Goal: Task Accomplishment & Management: Manage account settings

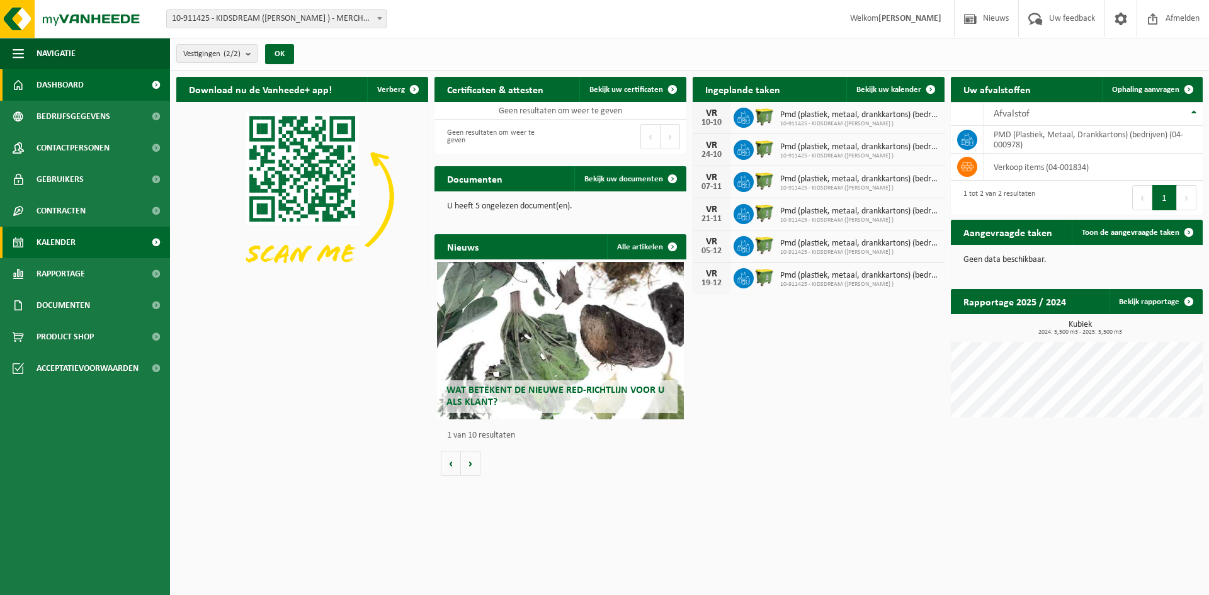
click at [92, 248] on link "Kalender" at bounding box center [85, 242] width 170 height 31
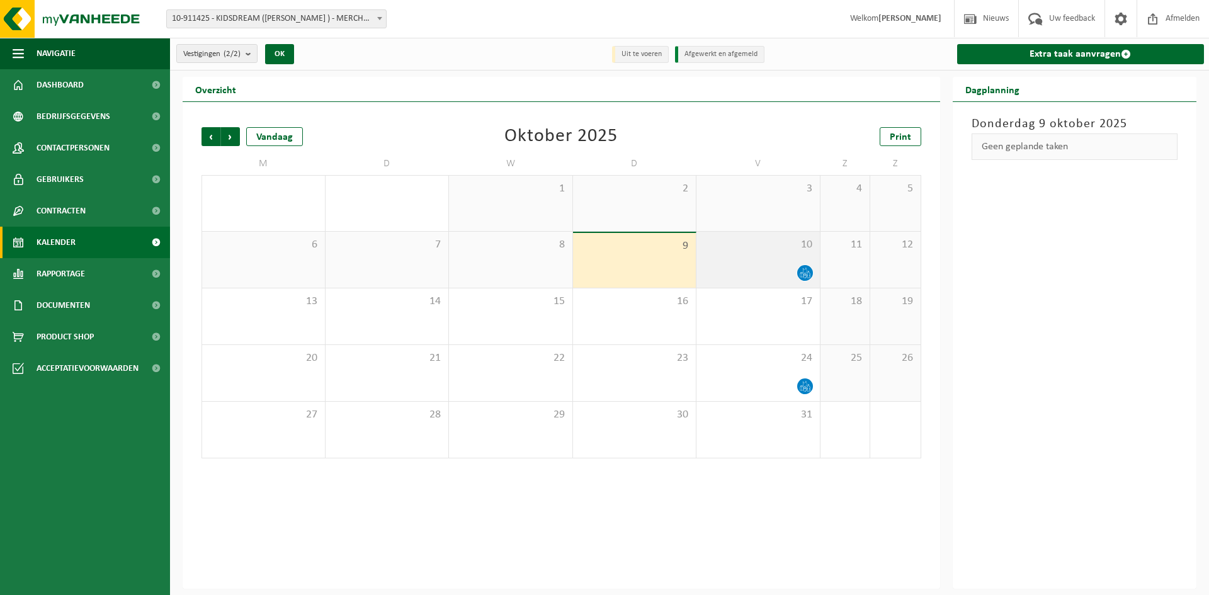
click at [798, 271] on span at bounding box center [805, 273] width 16 height 16
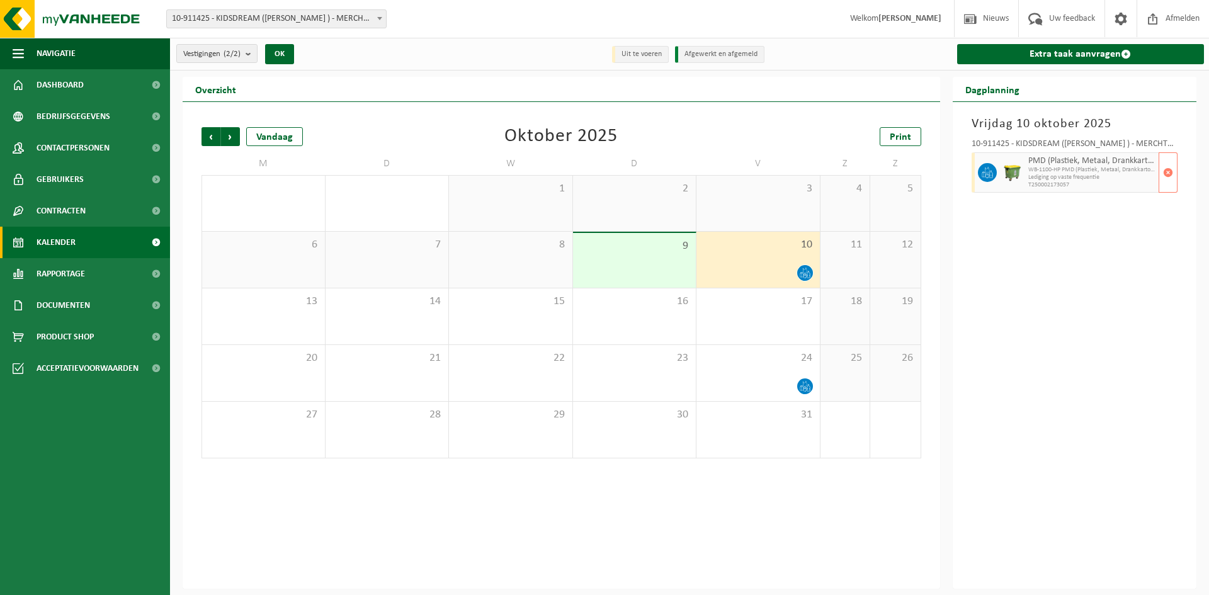
click at [981, 177] on icon at bounding box center [986, 172] width 11 height 11
click at [1175, 169] on button "button" at bounding box center [1167, 172] width 19 height 40
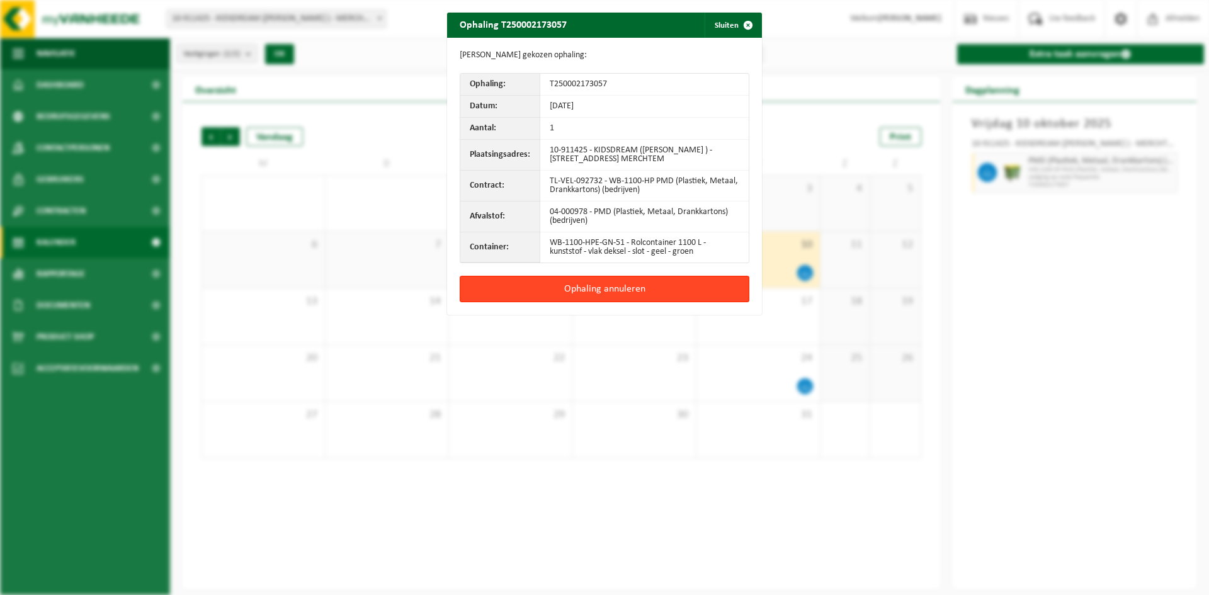
click at [581, 283] on button "Ophaling annuleren" at bounding box center [605, 289] width 290 height 26
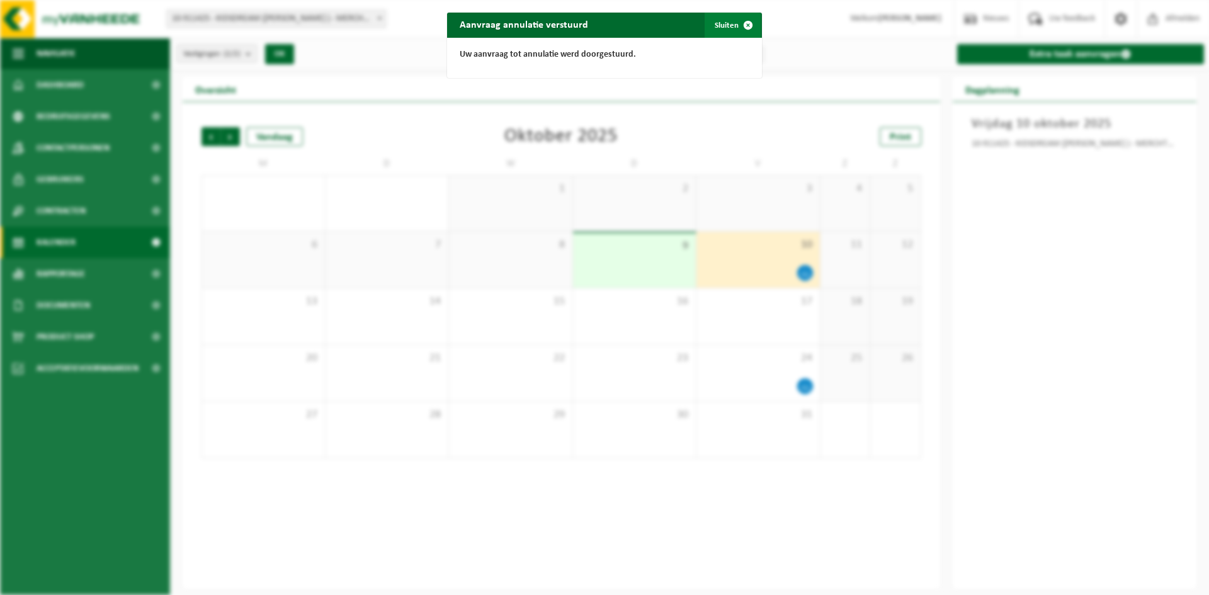
click at [728, 28] on button "Sluiten" at bounding box center [732, 25] width 56 height 25
